Goal: Book appointment/travel/reservation

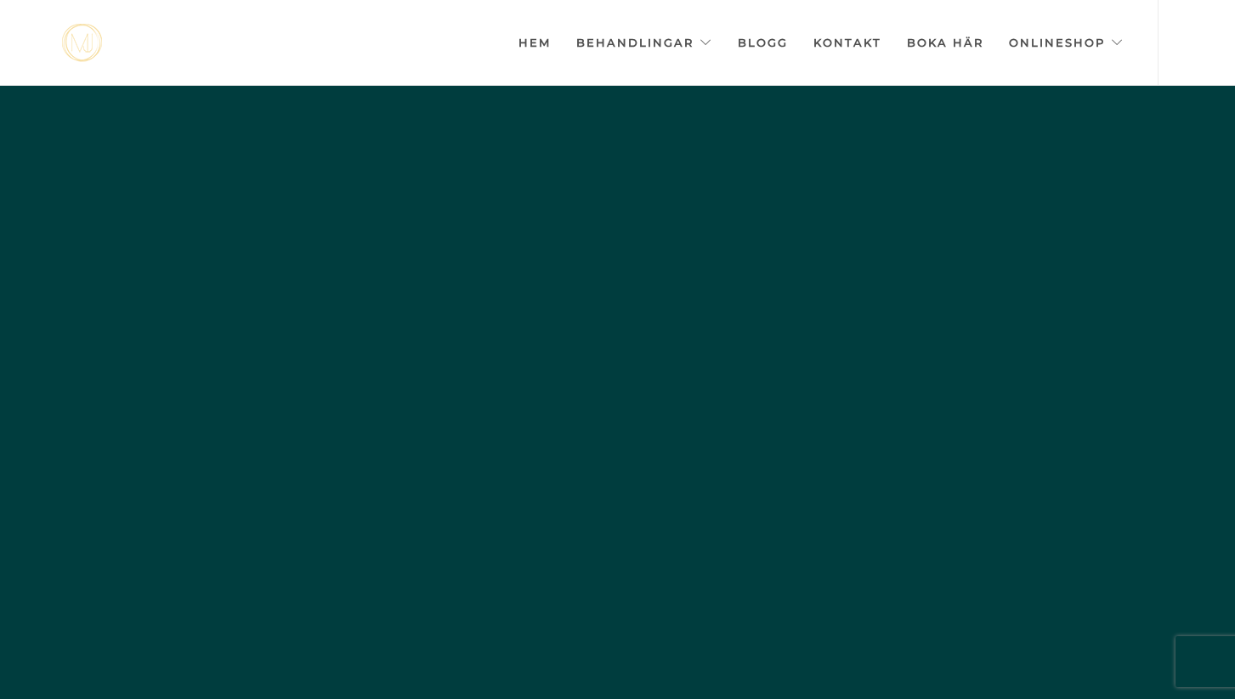
scroll to position [0, -8497]
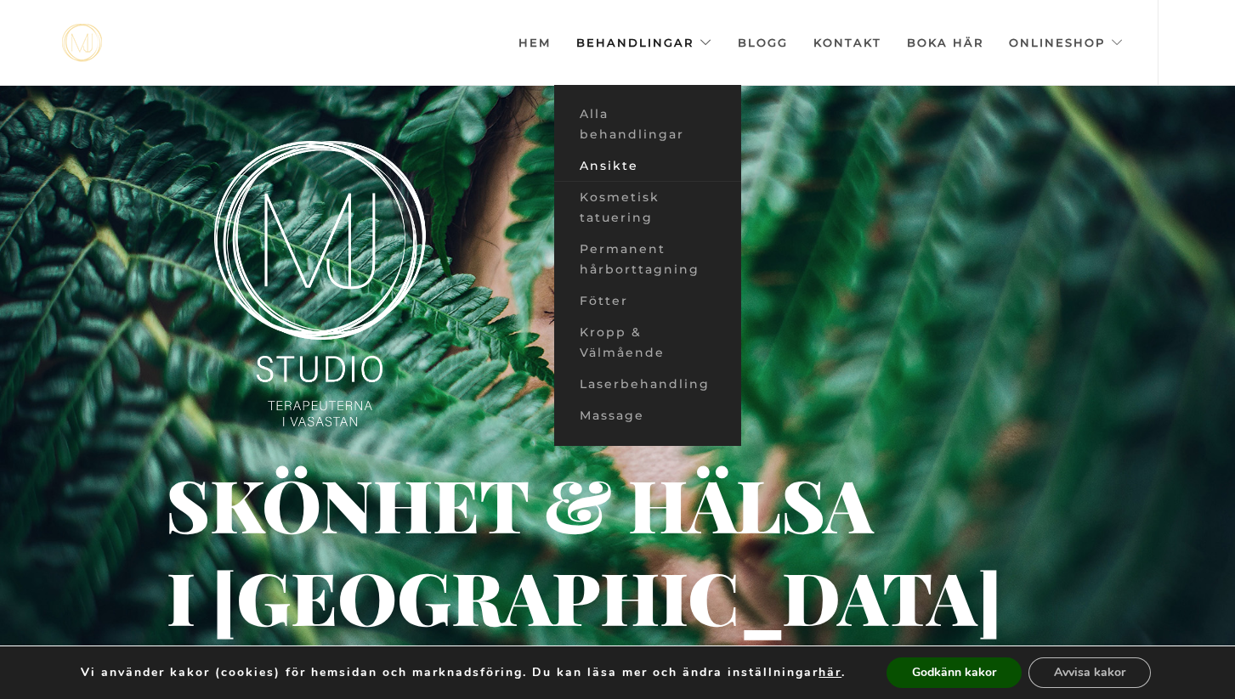
click at [611, 164] on link "Ansikte" at bounding box center [647, 165] width 187 height 31
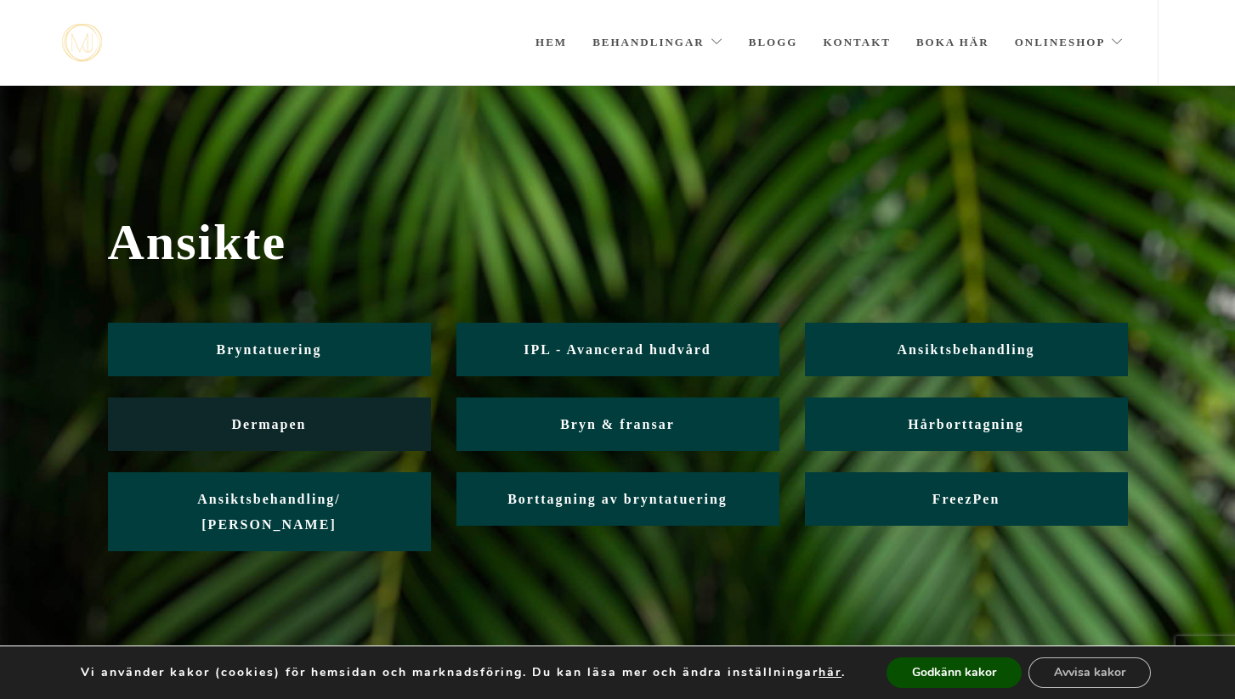
click at [342, 441] on link "Dermapen" at bounding box center [269, 425] width 323 height 54
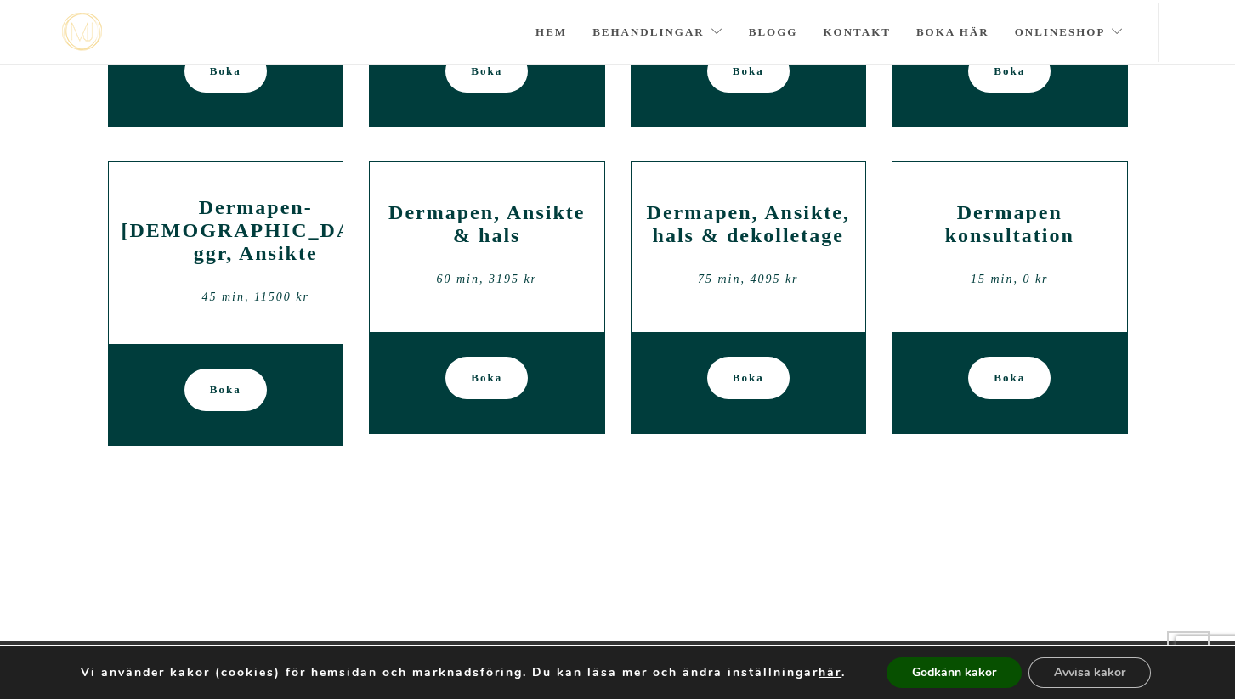
scroll to position [1882, 0]
